Goal: Transaction & Acquisition: Purchase product/service

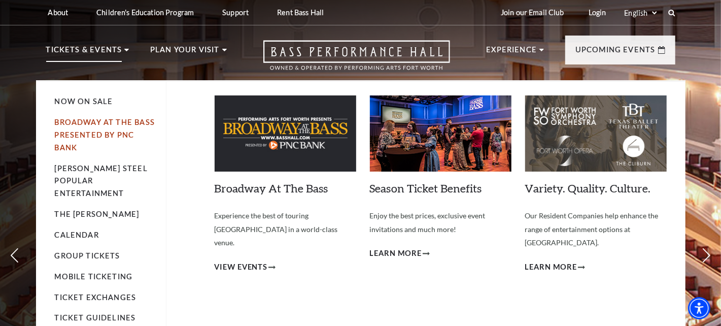
click at [111, 130] on link "Broadway At The Bass presented by PNC Bank" at bounding box center [105, 135] width 100 height 34
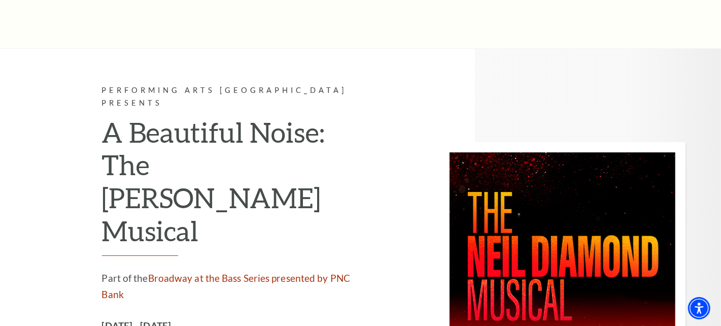
scroll to position [2282, 0]
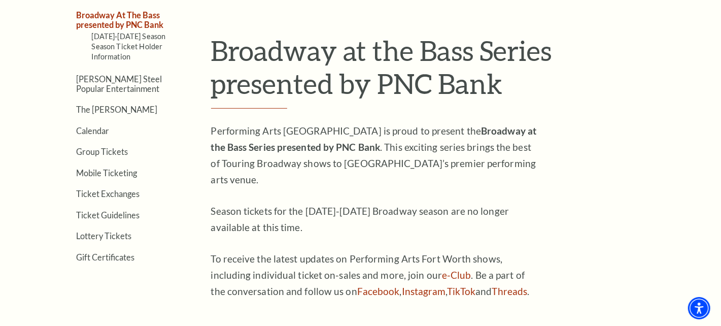
scroll to position [202, 0]
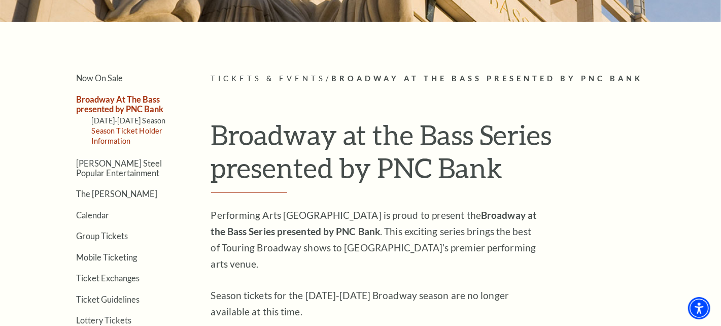
click at [144, 127] on link "Season Ticket Holder Information" at bounding box center [127, 135] width 71 height 19
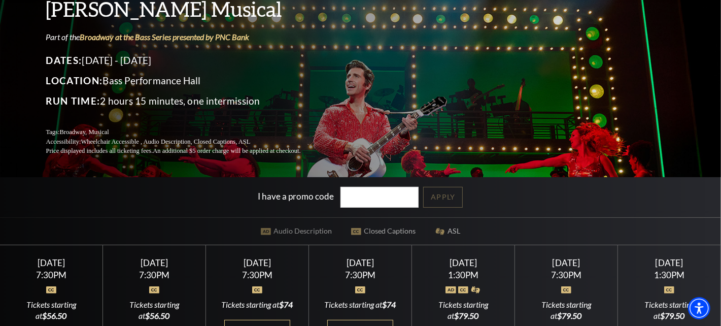
scroll to position [202, 0]
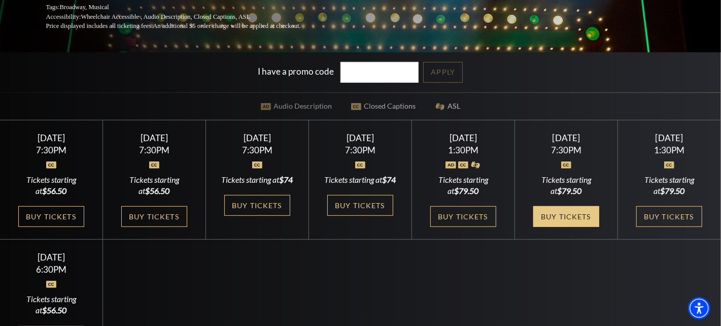
click at [571, 227] on link "Buy Tickets" at bounding box center [566, 216] width 66 height 21
click at [565, 227] on link "Buy Tickets" at bounding box center [566, 216] width 66 height 21
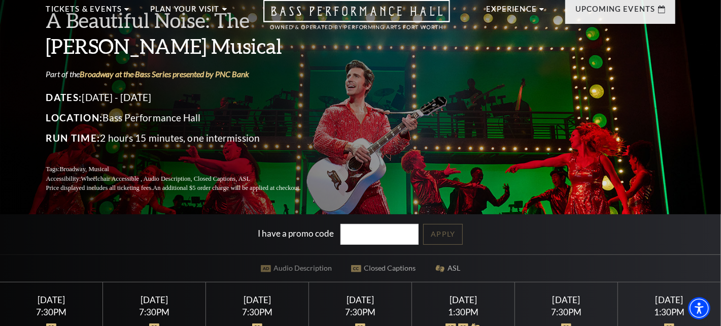
scroll to position [0, 0]
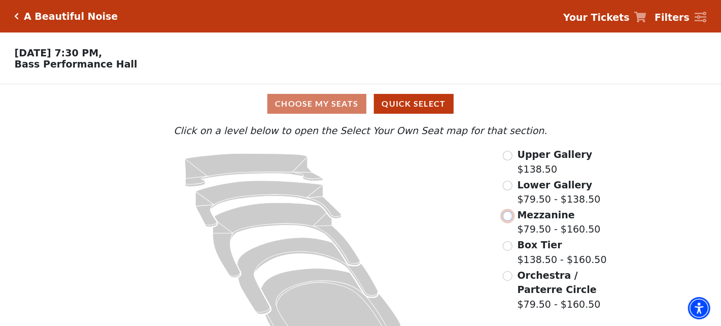
click at [511, 218] on input "Mezzanine$79.50 - $160.50\a" at bounding box center [508, 216] width 10 height 10
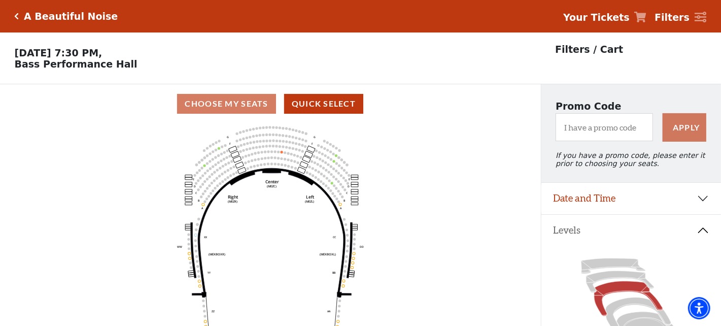
click at [223, 104] on div "Choose My Seats Quick Select" at bounding box center [270, 104] width 541 height 20
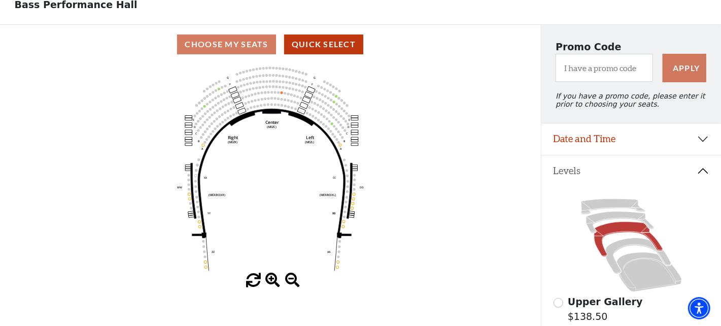
scroll to position [51, 0]
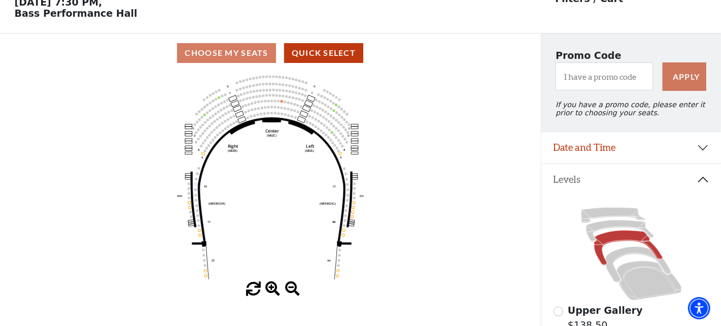
click at [269, 289] on span at bounding box center [272, 288] width 15 height 15
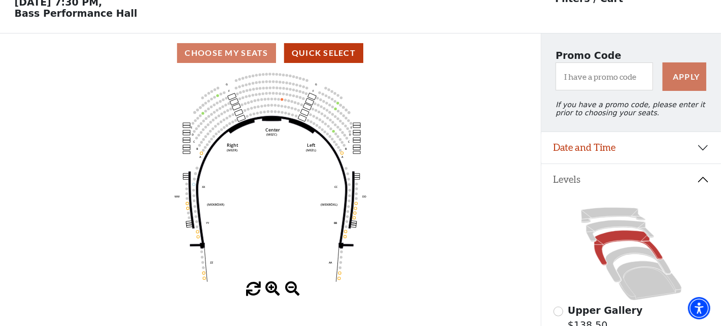
click at [269, 289] on span at bounding box center [272, 288] width 15 height 15
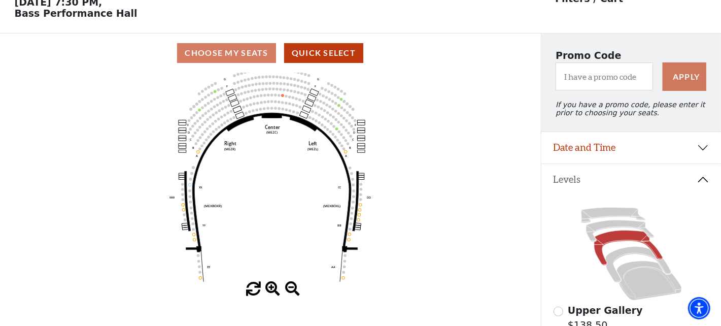
click at [269, 289] on span at bounding box center [272, 288] width 15 height 15
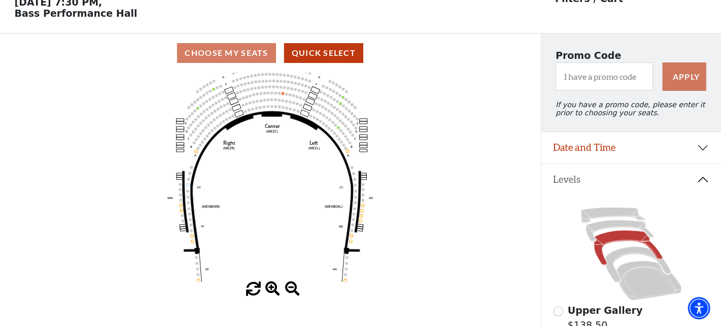
click at [269, 289] on span at bounding box center [272, 288] width 15 height 15
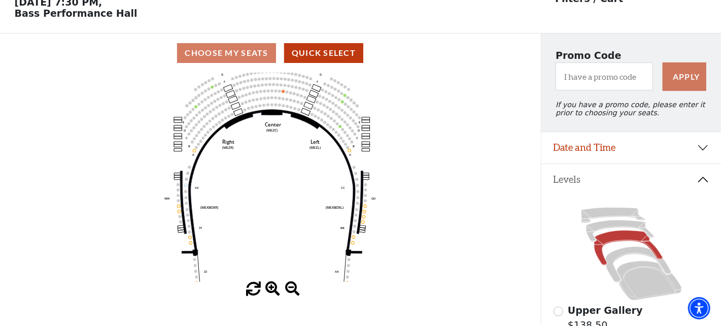
click at [269, 289] on span at bounding box center [272, 288] width 15 height 15
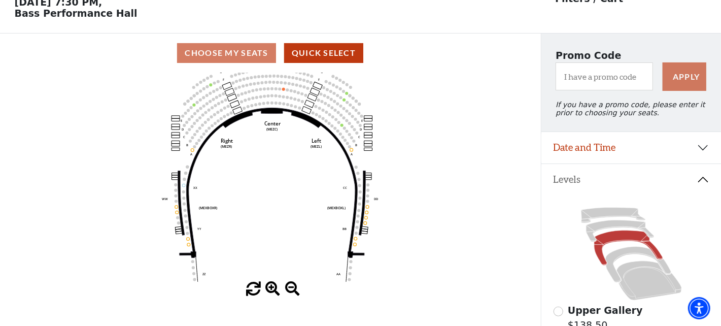
click at [269, 289] on span at bounding box center [272, 288] width 15 height 15
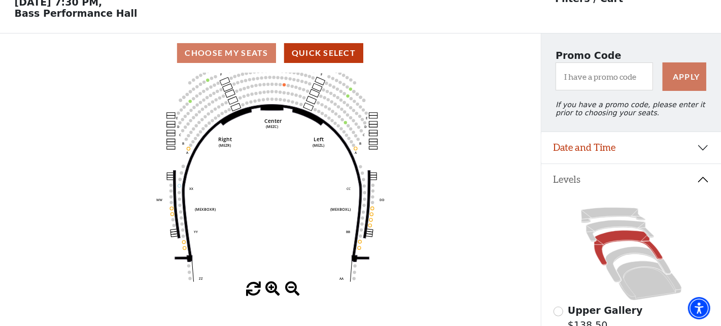
click at [269, 289] on span at bounding box center [272, 288] width 15 height 15
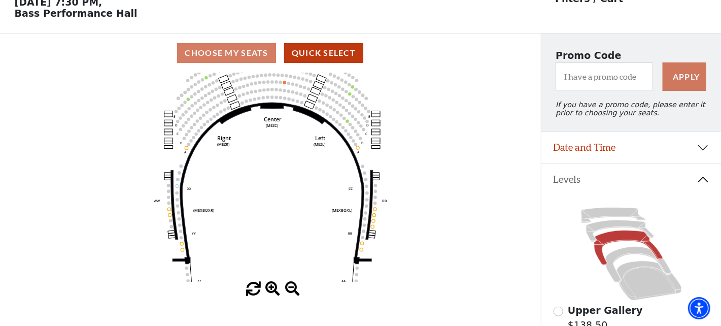
click at [269, 289] on span at bounding box center [272, 288] width 15 height 15
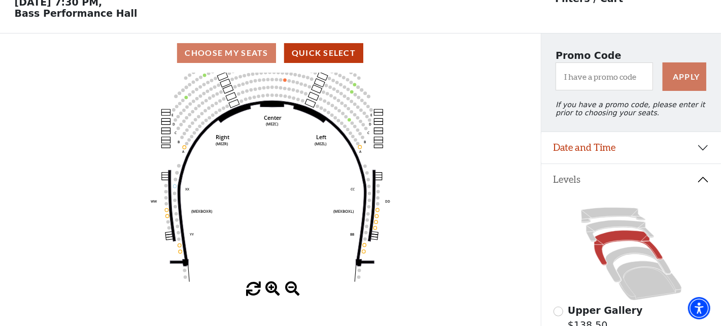
click at [269, 289] on span at bounding box center [272, 288] width 15 height 15
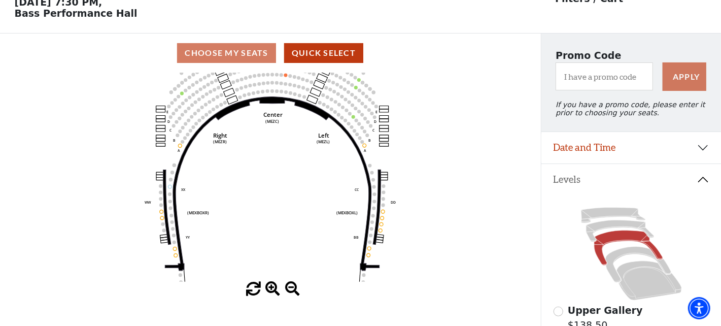
click at [269, 289] on span at bounding box center [272, 288] width 15 height 15
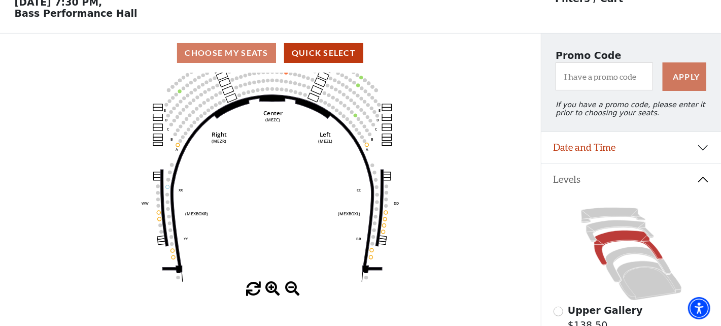
click at [269, 289] on span at bounding box center [272, 288] width 15 height 15
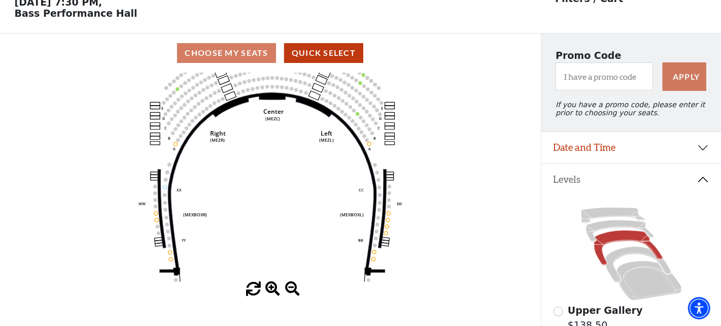
click at [269, 289] on span at bounding box center [272, 288] width 15 height 15
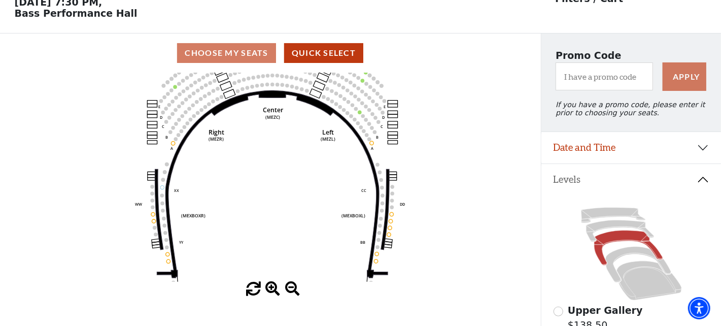
click at [269, 289] on span at bounding box center [272, 288] width 15 height 15
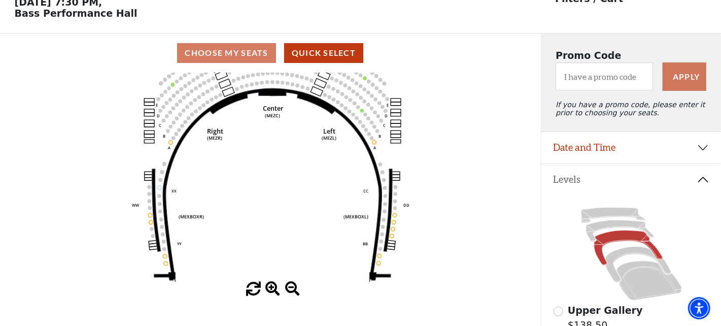
click at [269, 289] on span at bounding box center [272, 288] width 15 height 15
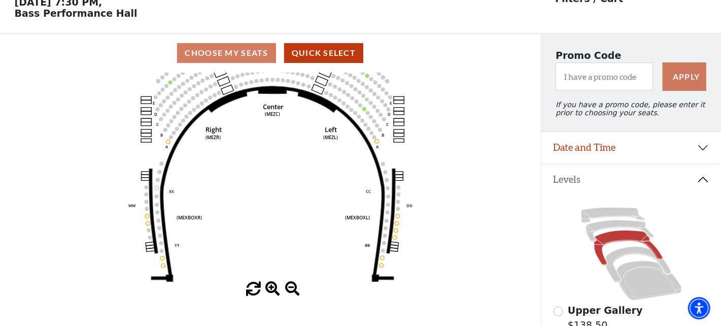
click at [269, 289] on span at bounding box center [272, 288] width 15 height 15
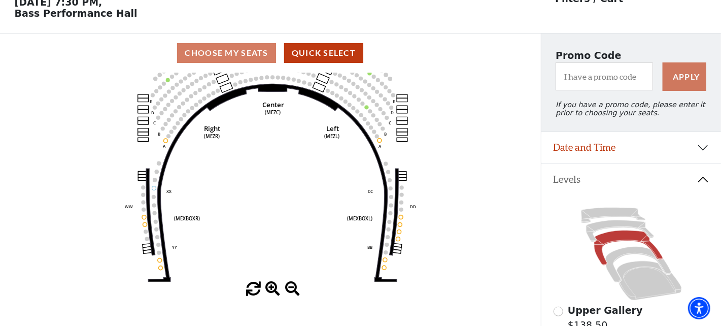
click at [243, 100] on icon "Center (MEZC) Right (MEZR) Left (MEZL) (MEXBOXR) (MEXBOXL) XX WW CC DD YY BB ZZ…" at bounding box center [270, 177] width 486 height 209
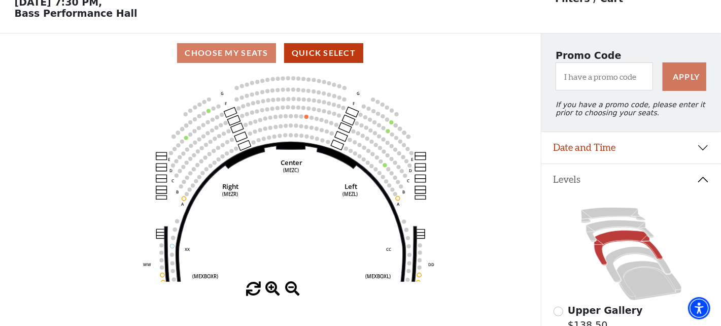
drag, startPoint x: 243, startPoint y: 100, endPoint x: 261, endPoint y: 158, distance: 60.6
click at [261, 158] on icon "Center (MEZC) Right (MEZR) Left (MEZL) (MEXBOXR) (MEXBOXL) XX WW CC DD YY BB ZZ…" at bounding box center [270, 177] width 486 height 209
click at [273, 291] on span at bounding box center [272, 288] width 15 height 15
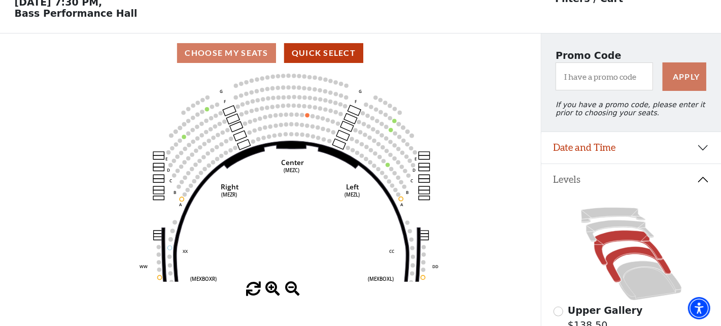
click at [627, 258] on icon at bounding box center [637, 264] width 65 height 36
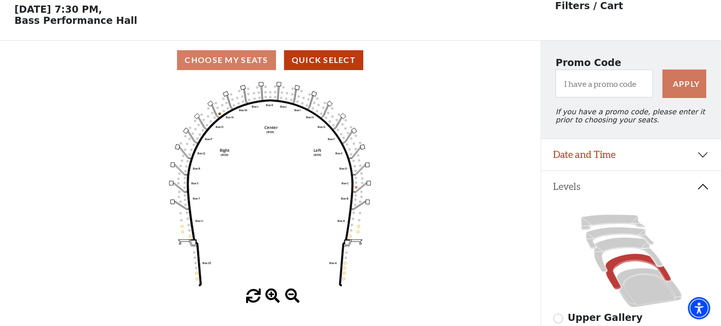
scroll to position [47, 0]
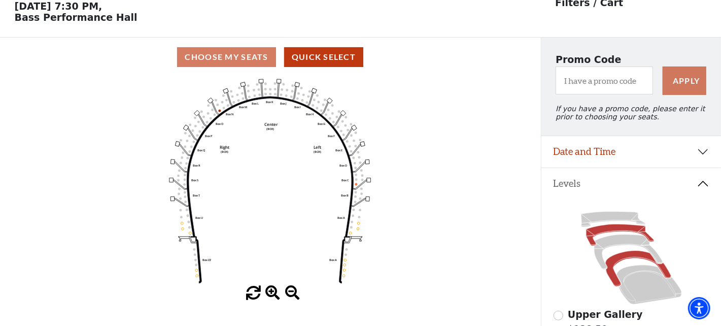
click at [619, 232] on icon at bounding box center [620, 234] width 68 height 21
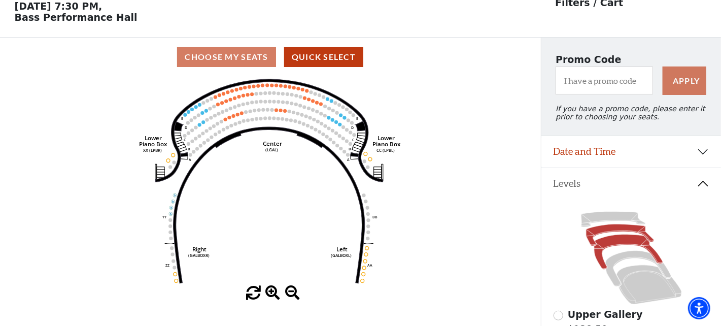
click at [617, 245] on icon at bounding box center [628, 251] width 68 height 35
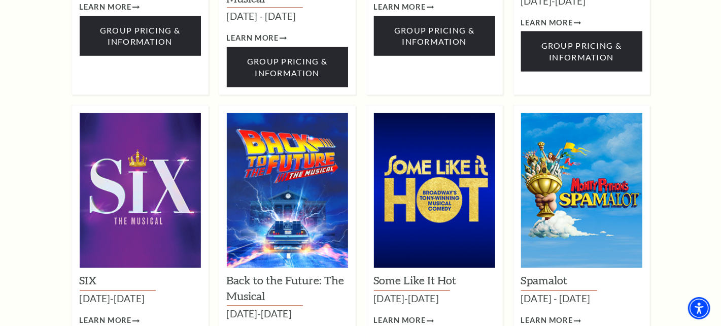
scroll to position [862, 0]
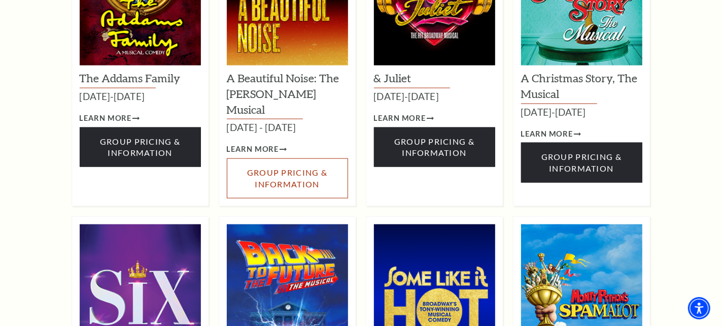
click at [285, 167] on span "Group Pricing & Information" at bounding box center [287, 177] width 80 height 21
